Goal: Information Seeking & Learning: Learn about a topic

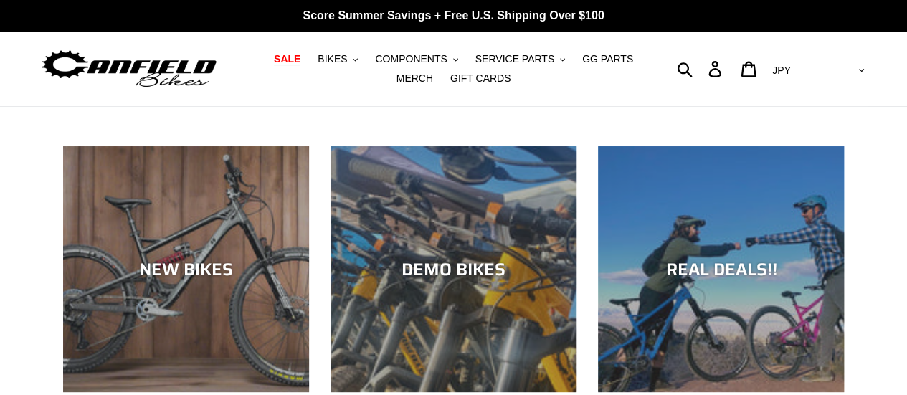
click at [282, 54] on span "SALE" at bounding box center [287, 59] width 27 height 12
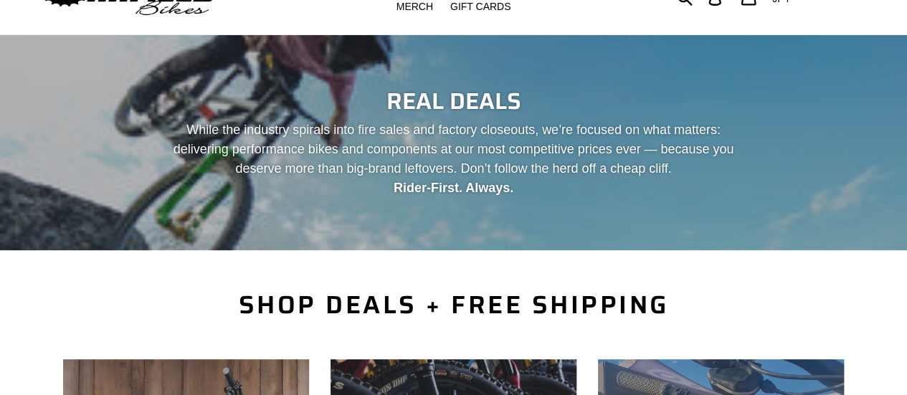
scroll to position [189, 0]
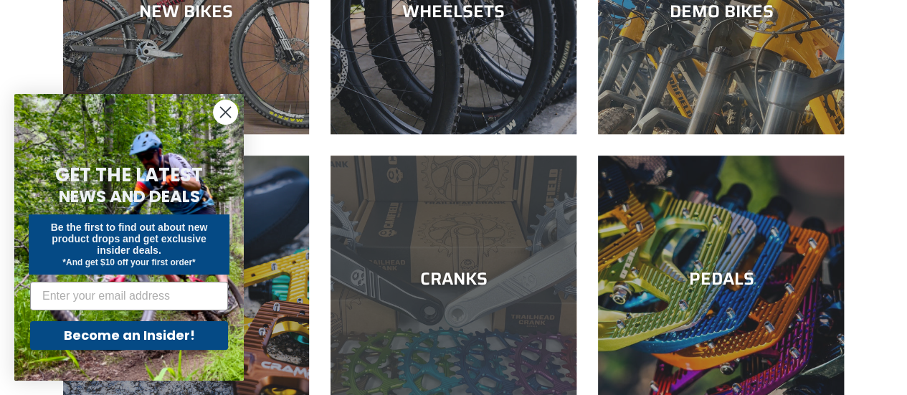
drag, startPoint x: 0, startPoint y: 0, endPoint x: 375, endPoint y: 196, distance: 423.7
click at [375, 394] on div "CRANKS" at bounding box center [453, 402] width 246 height 0
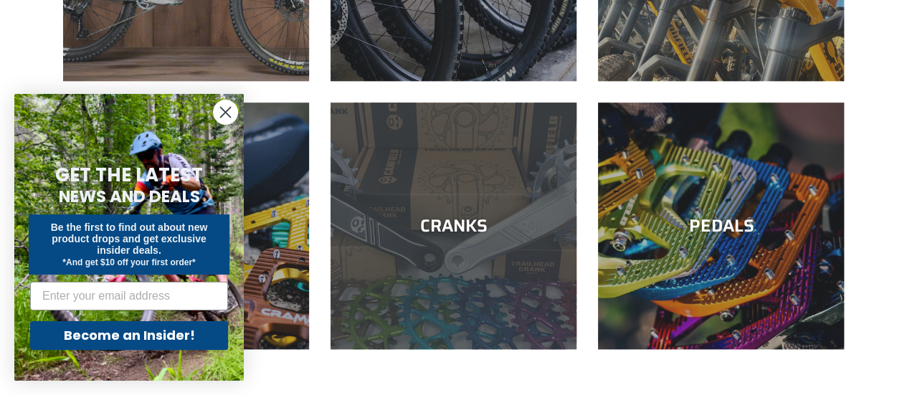
scroll to position [573, 0]
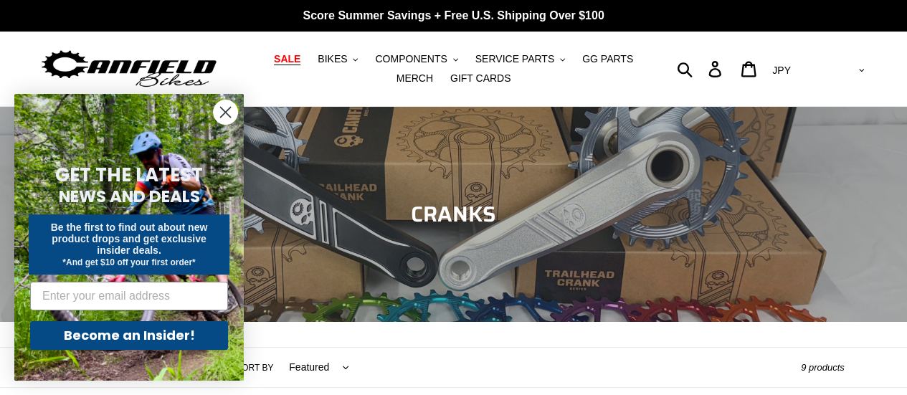
click at [274, 53] on span "SALE" at bounding box center [287, 59] width 27 height 12
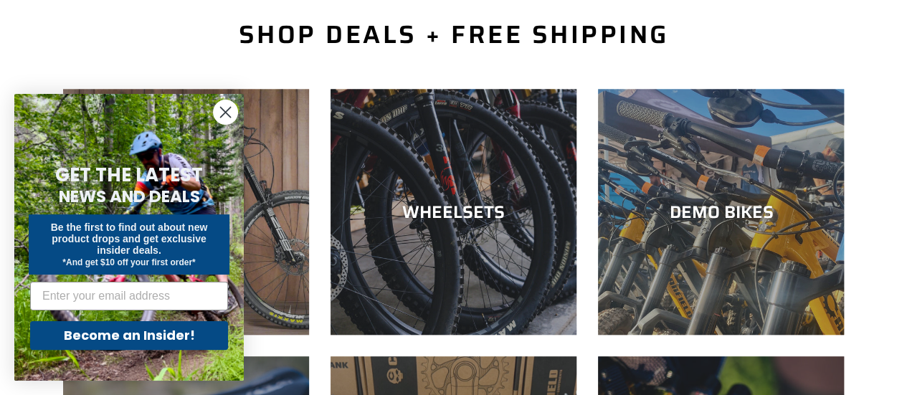
scroll to position [344, 0]
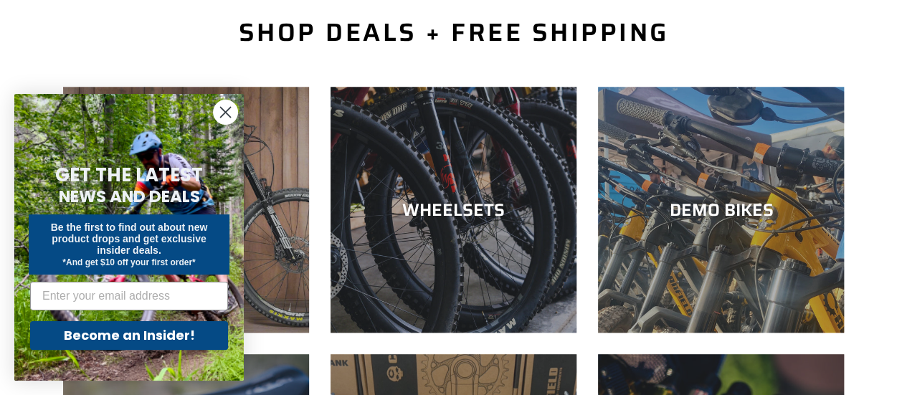
click at [231, 111] on circle "Close dialog" at bounding box center [226, 112] width 24 height 24
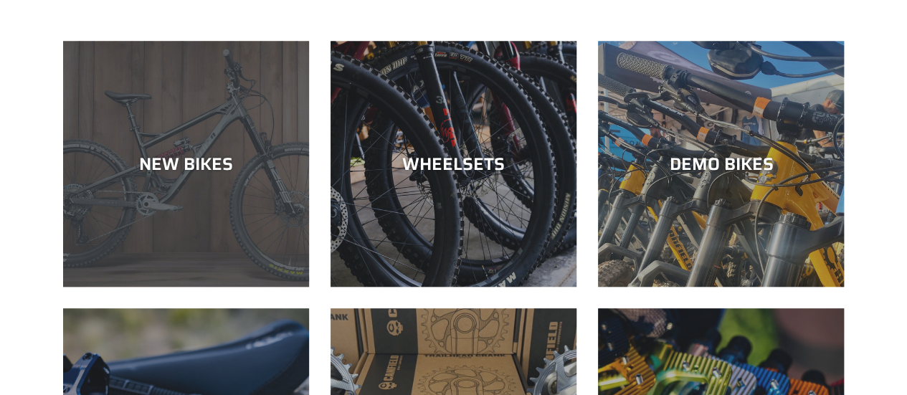
scroll to position [373, 0]
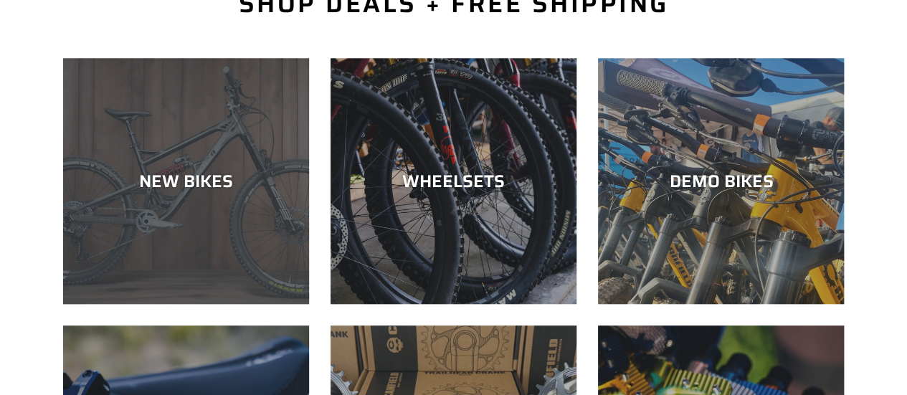
click at [212, 304] on div "NEW BIKES" at bounding box center [186, 304] width 246 height 0
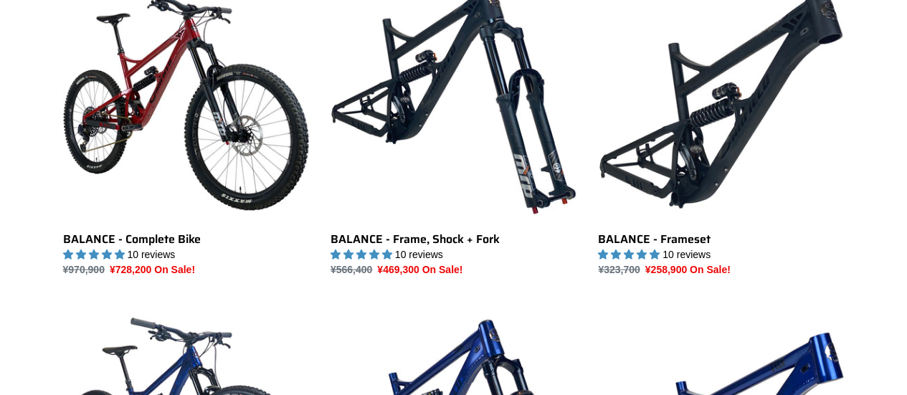
scroll to position [1433, 0]
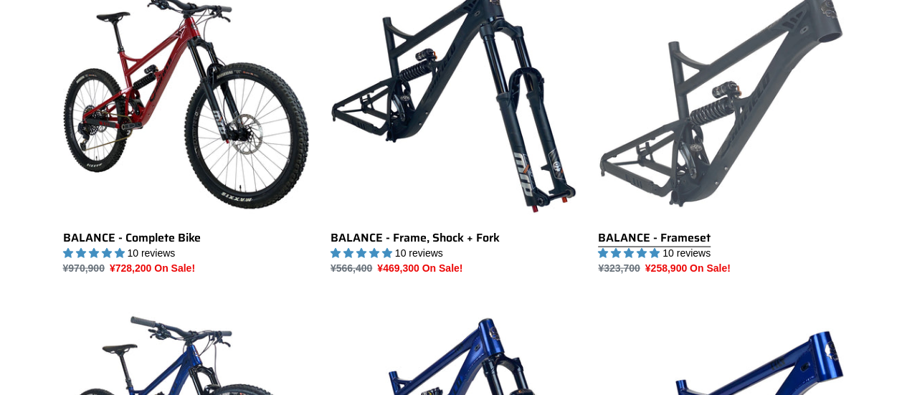
click at [687, 175] on link "BALANCE - Frameset" at bounding box center [721, 125] width 246 height 302
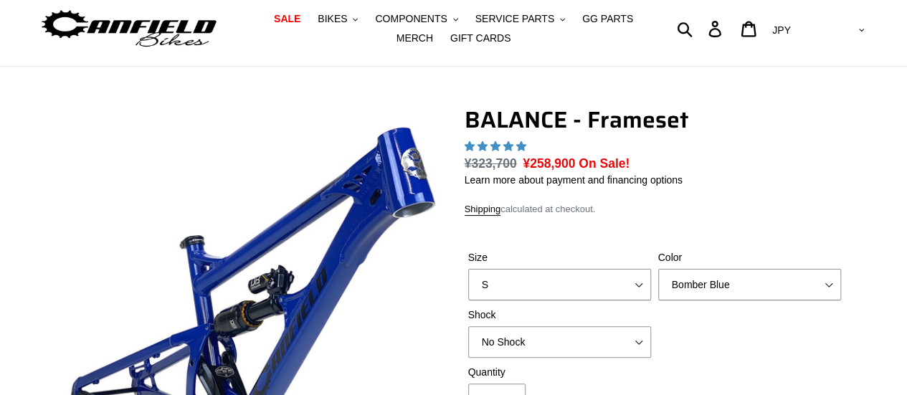
scroll to position [177, 0]
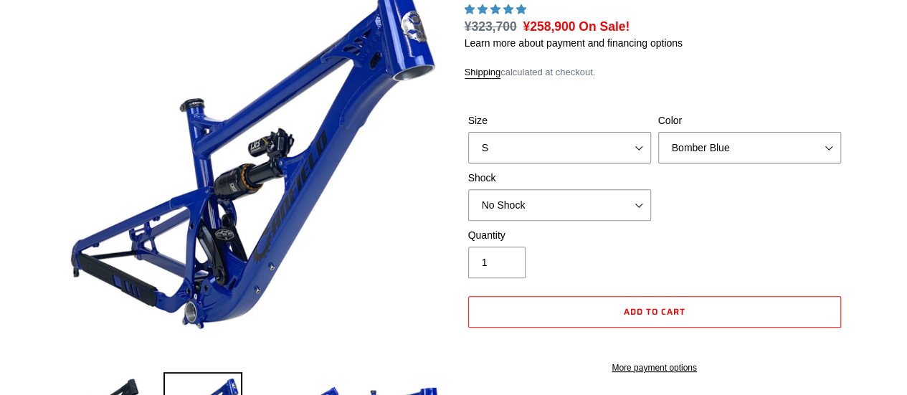
select select "highest-rating"
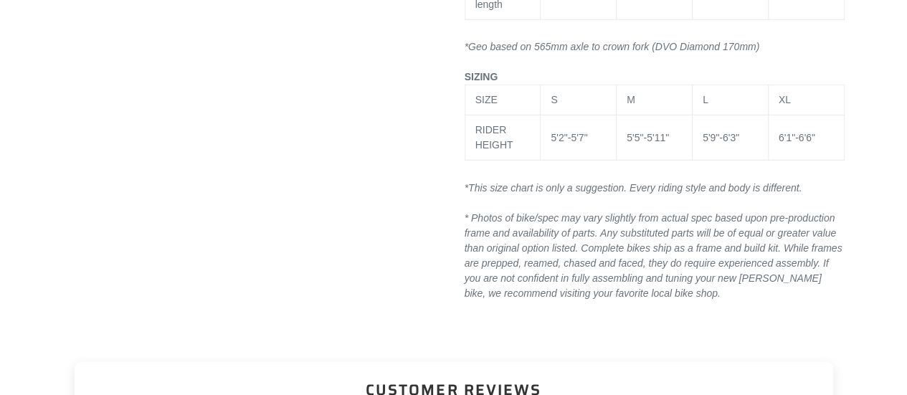
scroll to position [1989, 0]
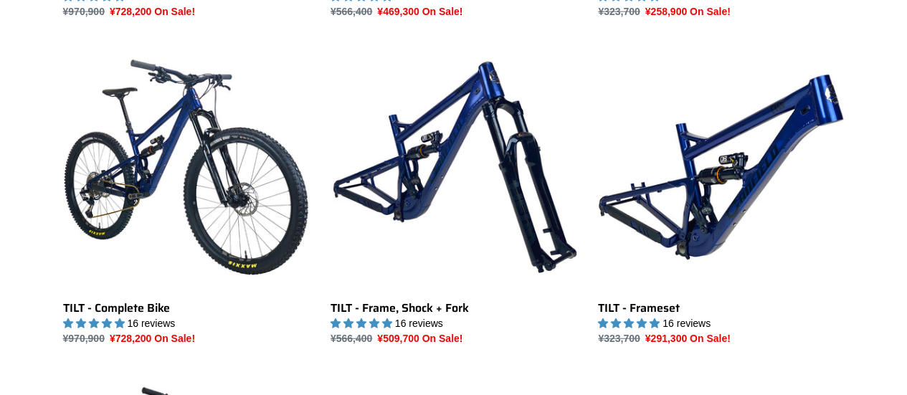
scroll to position [1691, 0]
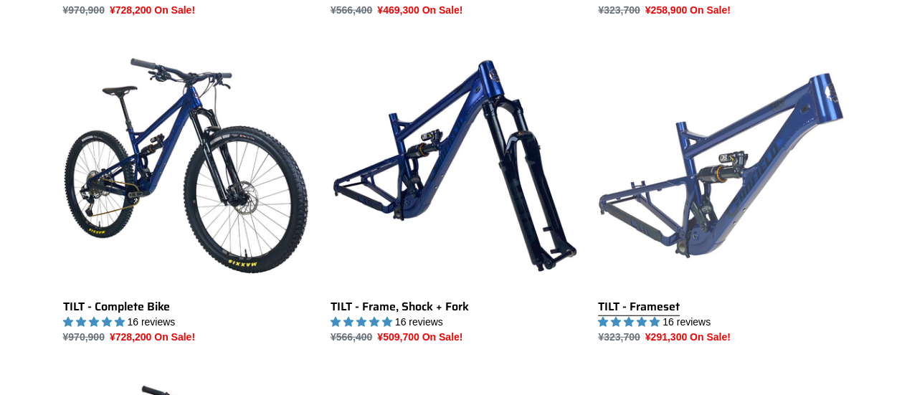
click at [683, 202] on link "TILT - Frameset" at bounding box center [721, 194] width 246 height 302
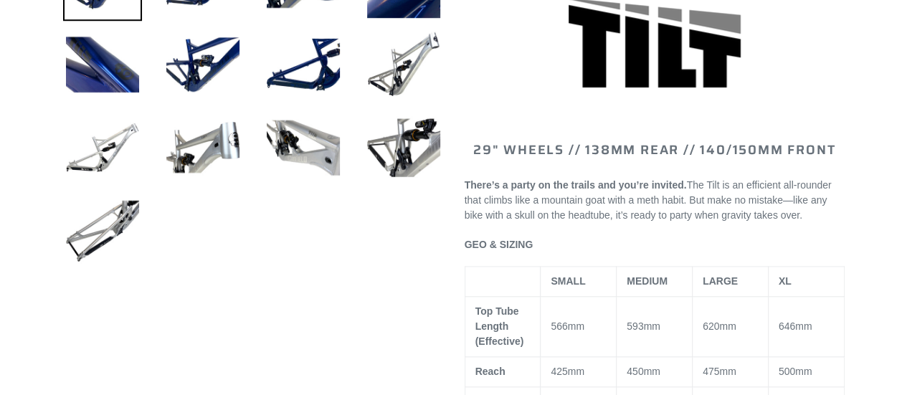
select select "highest-rating"
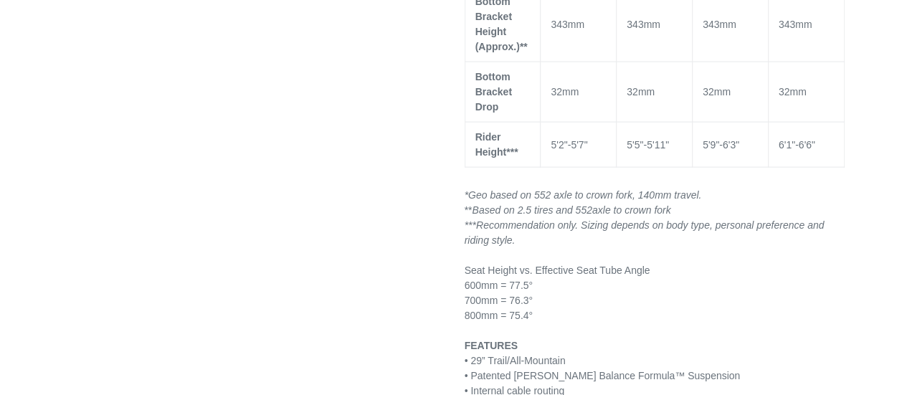
scroll to position [1462, 0]
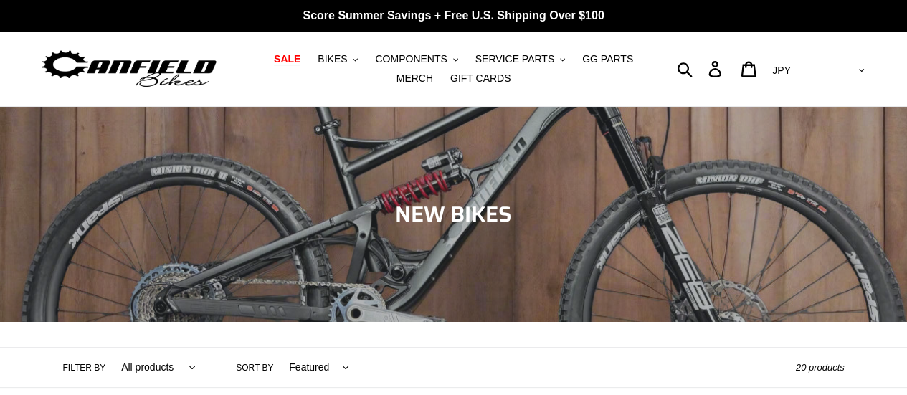
click at [282, 65] on span "SALE" at bounding box center [287, 59] width 27 height 12
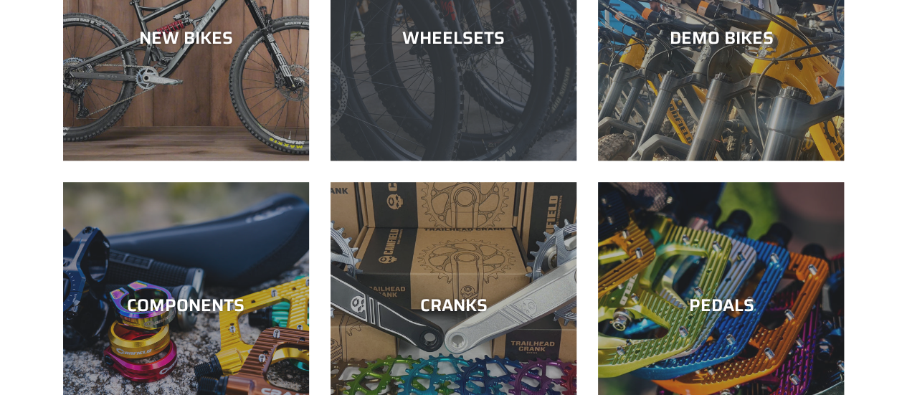
click at [423, 161] on div "WHEELSETS" at bounding box center [453, 161] width 246 height 0
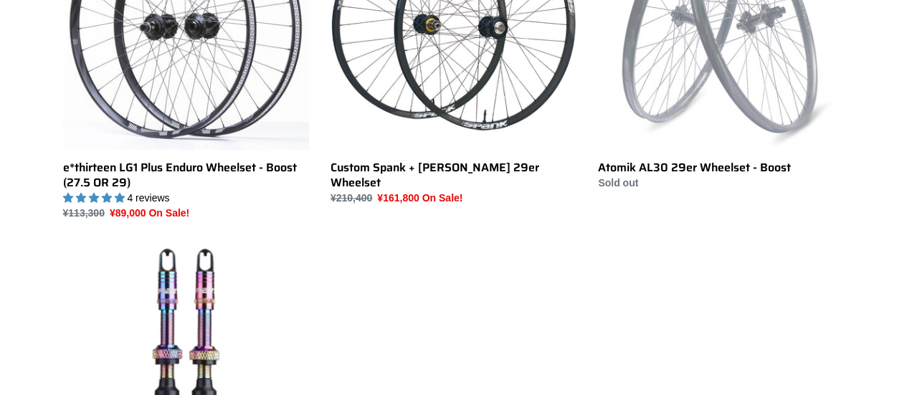
scroll to position [516, 0]
